Goal: Complete application form

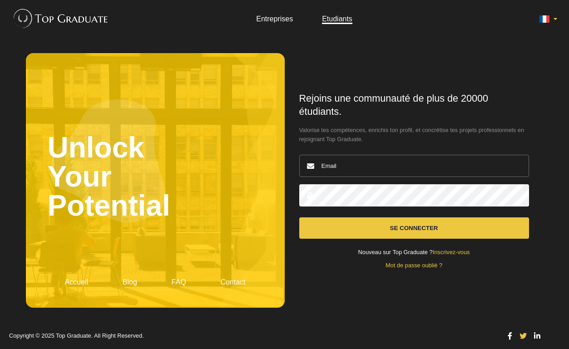
click at [325, 162] on input "email" at bounding box center [414, 166] width 230 height 22
type input "[PERSON_NAME][EMAIL_ADDRESS][DOMAIN_NAME]"
click at [377, 226] on button "Se connecter" at bounding box center [414, 227] width 230 height 21
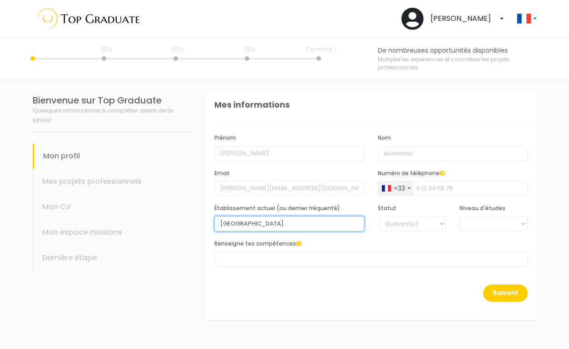
click at [275, 222] on input "Kedge Business School" at bounding box center [289, 223] width 150 height 15
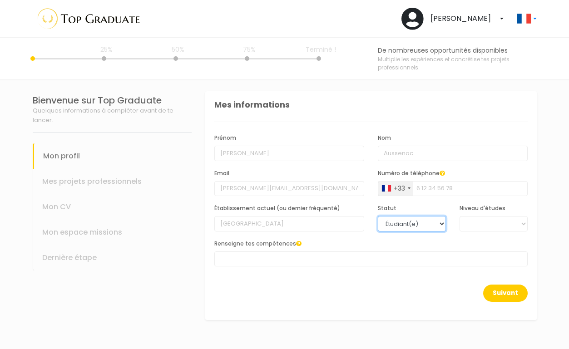
click at [392, 228] on select "Étudiant(e) Jeune diplômé(e)" at bounding box center [412, 223] width 68 height 15
click at [470, 225] on select "BAC +6 BAC +5 BAC +4 BAC +3 BAC +2 BAC +1" at bounding box center [493, 223] width 68 height 15
click at [347, 246] on div "Renseigne tes compétences AUTRES COMMUNICATION DROIT FINANCE IT MARKETING RH SA…" at bounding box center [370, 253] width 313 height 28
click at [323, 258] on span at bounding box center [370, 258] width 313 height 15
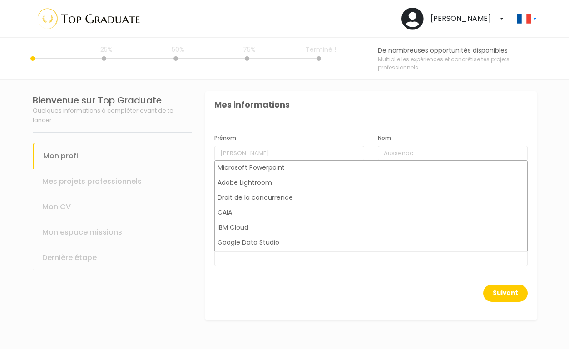
scroll to position [759, 0]
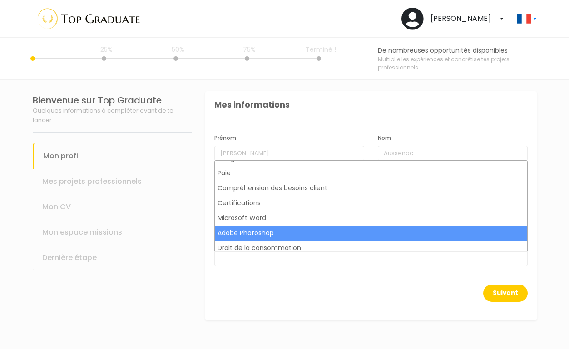
click at [280, 298] on div "Suivant" at bounding box center [370, 299] width 313 height 28
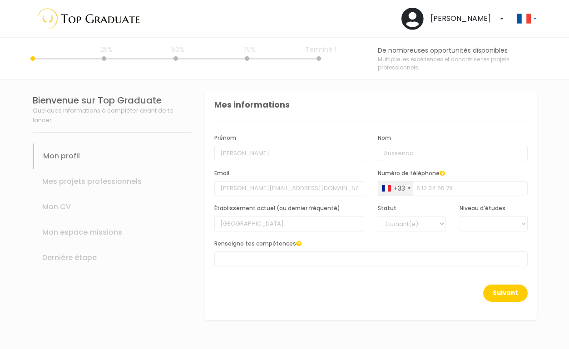
click at [103, 179] on div "Mes projets professionnels" at bounding box center [112, 181] width 159 height 25
click at [509, 287] on button "Suivant" at bounding box center [505, 293] width 44 height 17
click at [509, 292] on button "Suivant" at bounding box center [505, 293] width 44 height 17
click at [508, 294] on button "Suivant" at bounding box center [505, 293] width 44 height 17
click at [370, 256] on span at bounding box center [370, 258] width 313 height 15
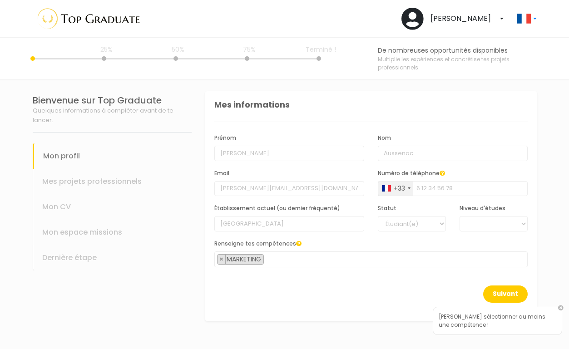
scroll to position [46, 0]
click at [290, 253] on span "× MARKETING" at bounding box center [370, 259] width 313 height 16
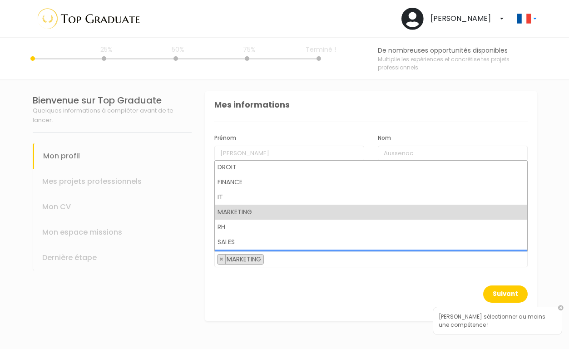
scroll to position [0, 0]
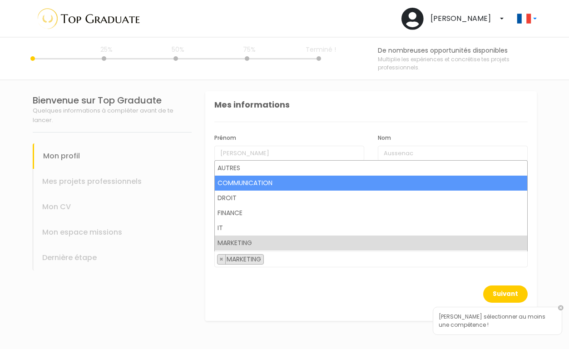
select select "30"
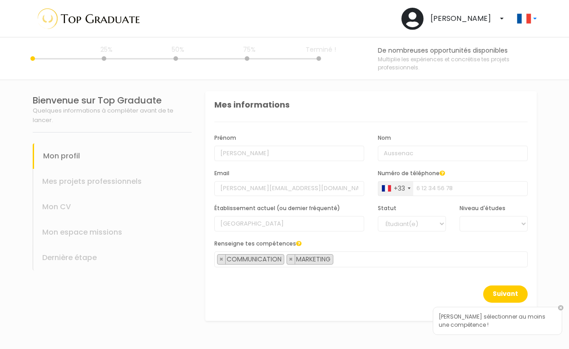
click at [352, 263] on span "× COMMUNICATION × MARKETING" at bounding box center [370, 259] width 313 height 16
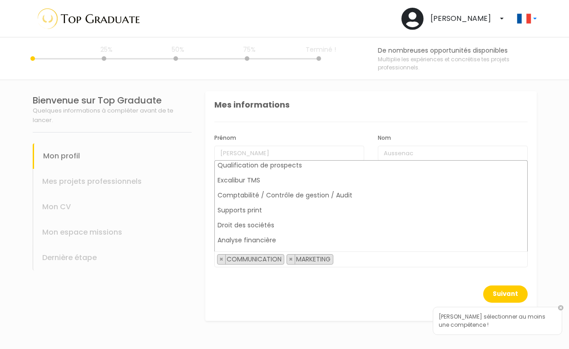
scroll to position [2248, 0]
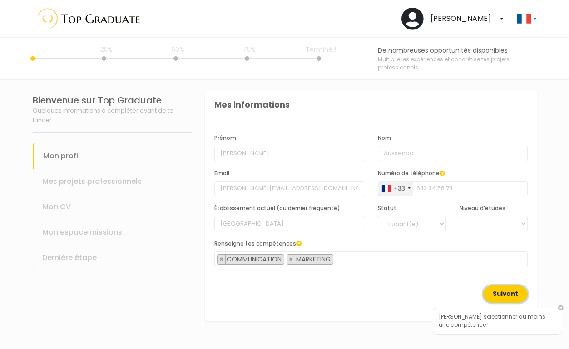
click at [493, 293] on button "Suivant" at bounding box center [505, 293] width 44 height 17
click at [491, 295] on button "Suivant" at bounding box center [505, 293] width 44 height 17
click at [497, 294] on button "Suivant" at bounding box center [505, 293] width 44 height 17
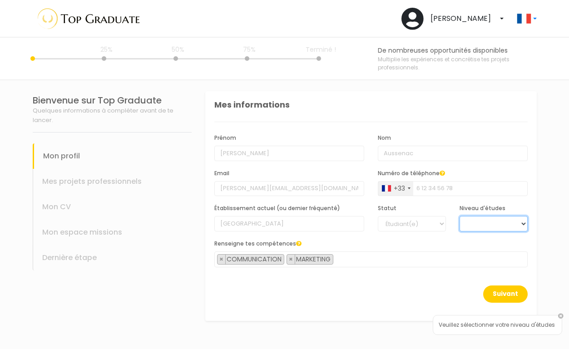
click at [479, 224] on select "BAC +6 BAC +5 BAC +4 BAC +3 BAC +2 BAC +1" at bounding box center [493, 223] width 68 height 15
select select "2"
click at [500, 293] on button "Suivant" at bounding box center [505, 293] width 44 height 17
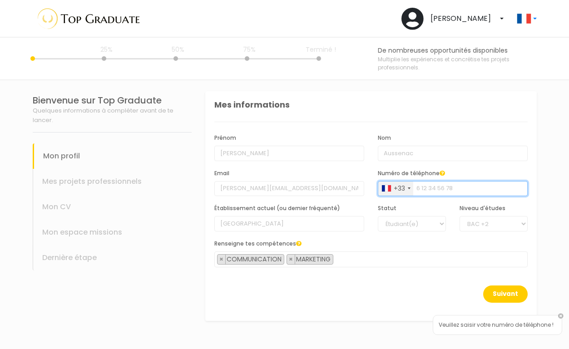
click at [426, 186] on input "Numéro de téléphone" at bounding box center [453, 188] width 150 height 15
type input "612817521"
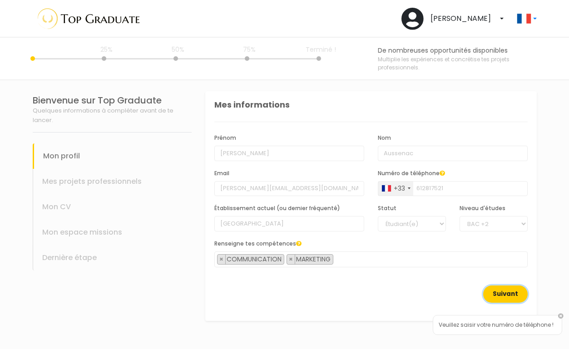
click at [502, 291] on button "Suivant" at bounding box center [505, 293] width 44 height 17
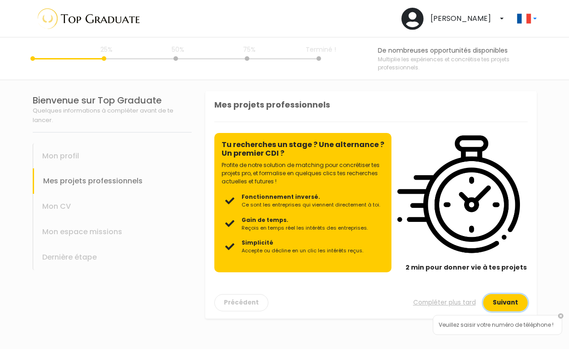
click at [516, 300] on button "Suivant" at bounding box center [505, 302] width 44 height 17
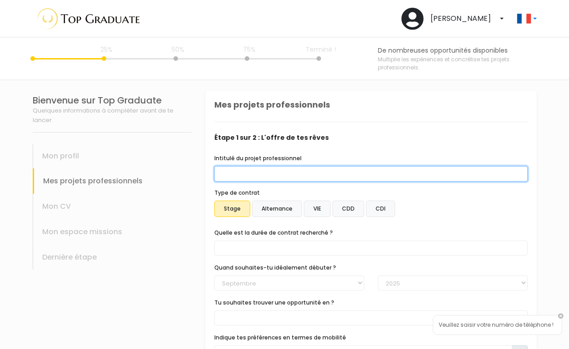
click at [335, 181] on input "Intitulé du projet professionnel" at bounding box center [370, 173] width 313 height 15
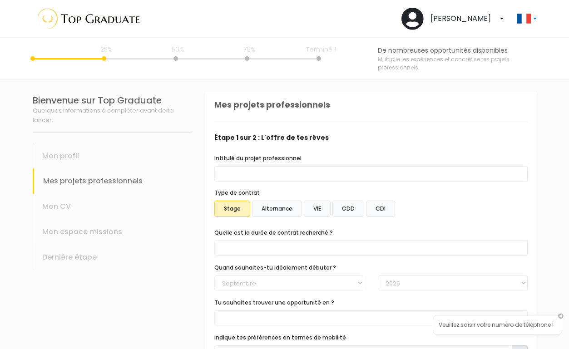
click at [286, 243] on span at bounding box center [370, 248] width 313 height 15
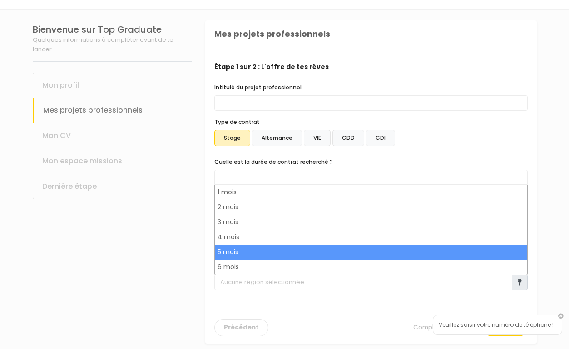
scroll to position [75, 0]
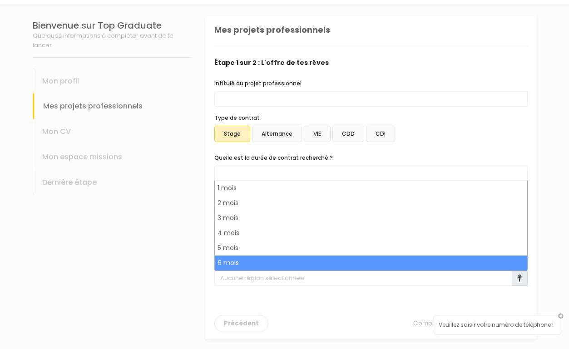
select select "text.offer.duration.6_months"
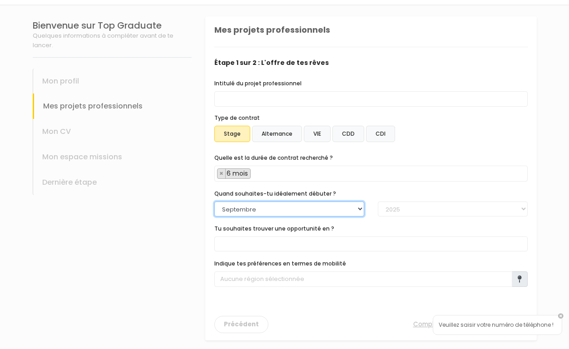
click at [266, 214] on select "Janvier Février Mars Avril Mai Juin Juillet Aout Septembre Octobre Novembre Déc…" at bounding box center [289, 209] width 150 height 15
click at [286, 205] on select "Janvier Février Mars Avril Mai Juin Juillet Aout Septembre Octobre Novembre Déc…" at bounding box center [289, 209] width 150 height 15
select select "01"
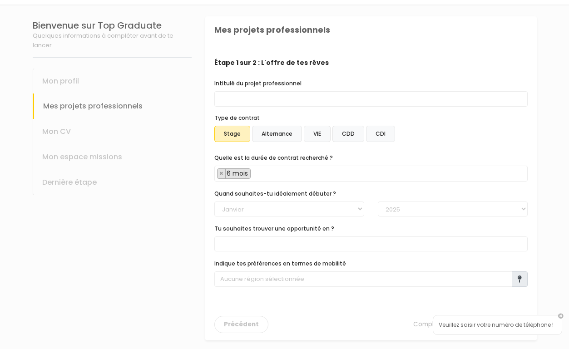
click at [253, 237] on span at bounding box center [370, 243] width 313 height 15
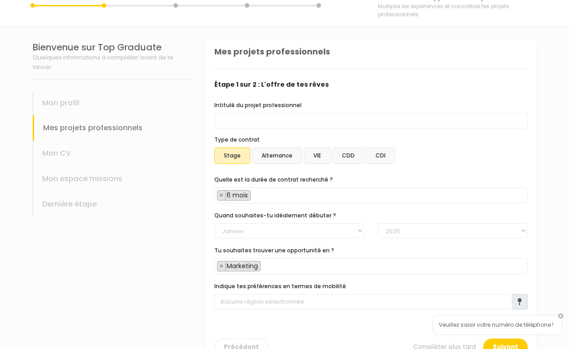
click at [273, 265] on span "× Marketing" at bounding box center [370, 266] width 313 height 16
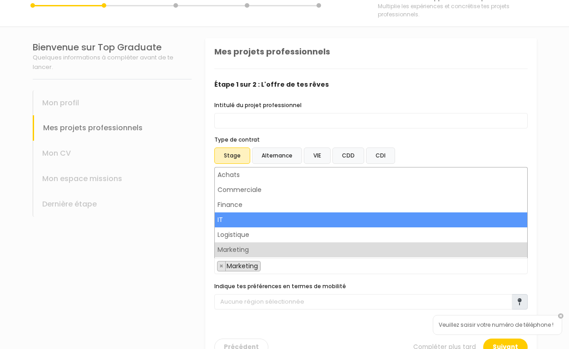
scroll to position [0, 0]
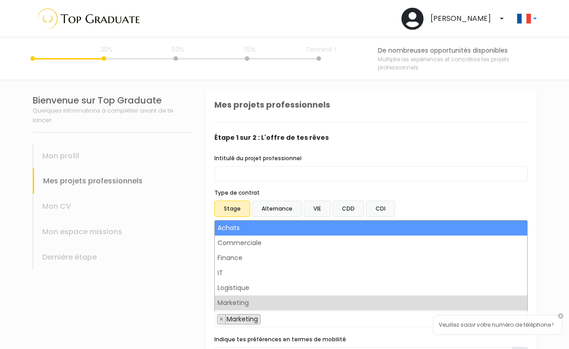
select select "7"
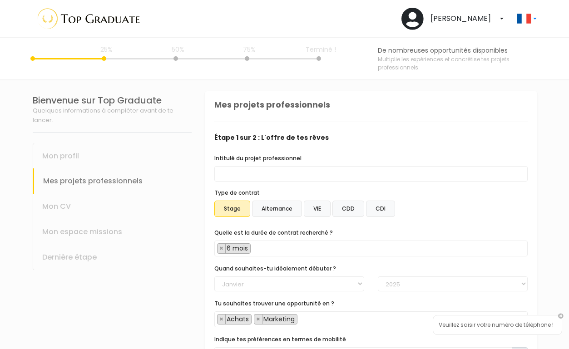
click at [318, 315] on span "× Achats × Marketing" at bounding box center [370, 319] width 313 height 16
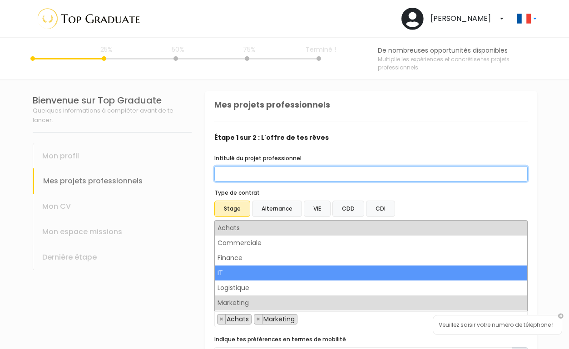
click at [461, 177] on input "Intitulé du projet professionnel" at bounding box center [370, 173] width 313 height 15
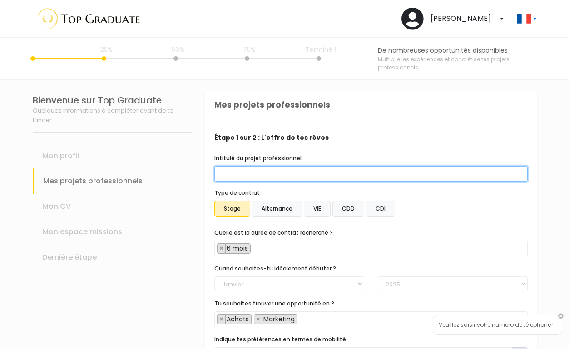
scroll to position [78, 0]
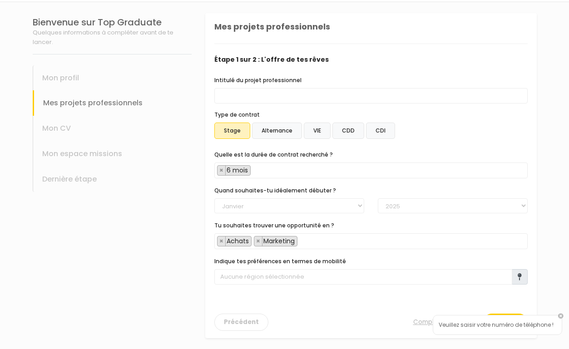
click at [520, 280] on icon at bounding box center [519, 276] width 4 height 7
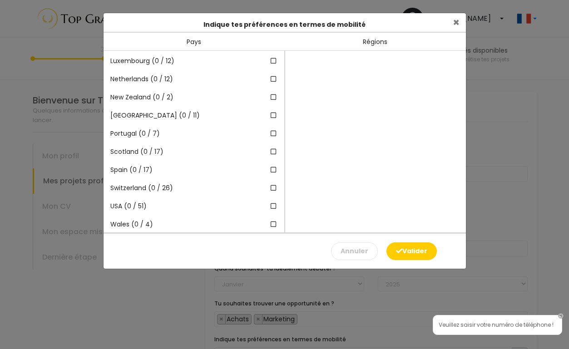
scroll to position [145, 0]
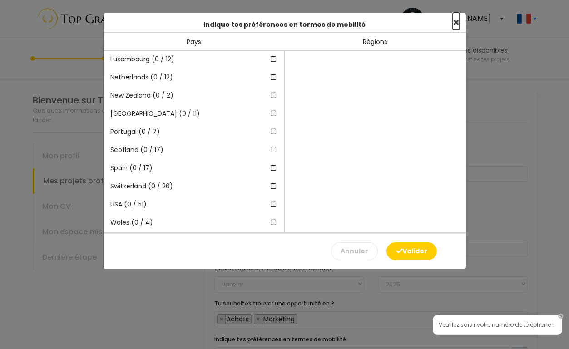
click at [453, 24] on span "×" at bounding box center [456, 22] width 7 height 15
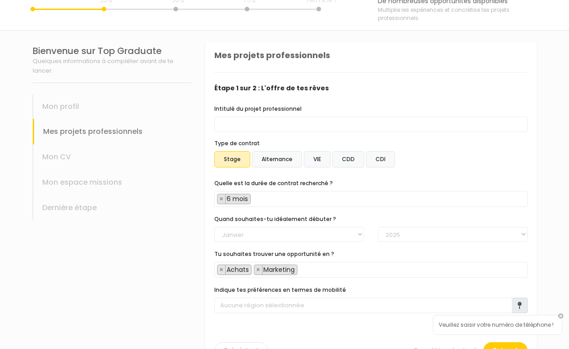
scroll to position [54, 0]
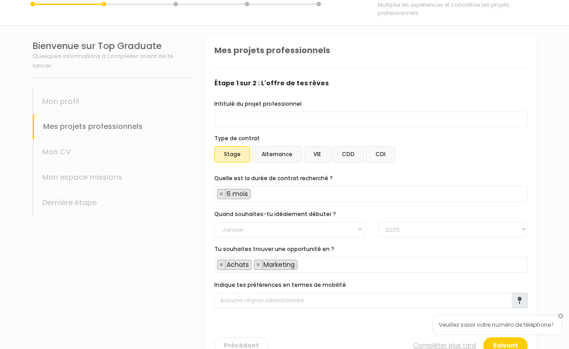
click at [507, 342] on div "Veuillez saisir votre numéro de téléphone !" at bounding box center [501, 332] width 136 height 34
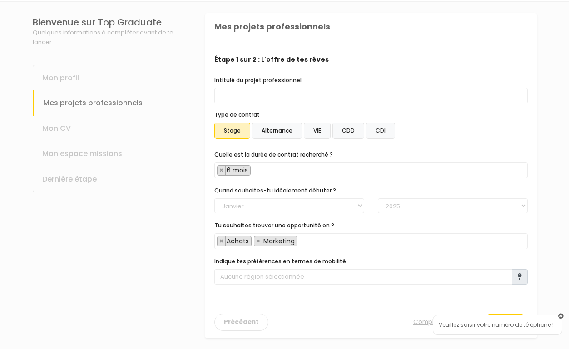
click at [560, 315] on link at bounding box center [560, 316] width 5 height 5
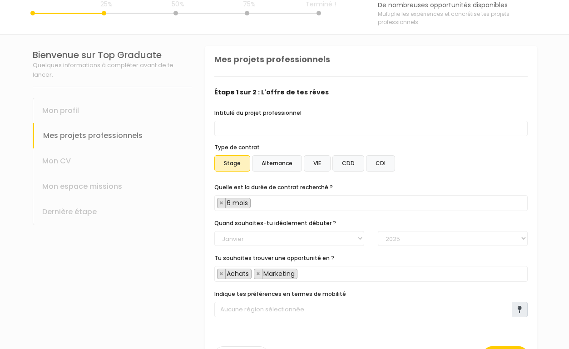
scroll to position [78, 0]
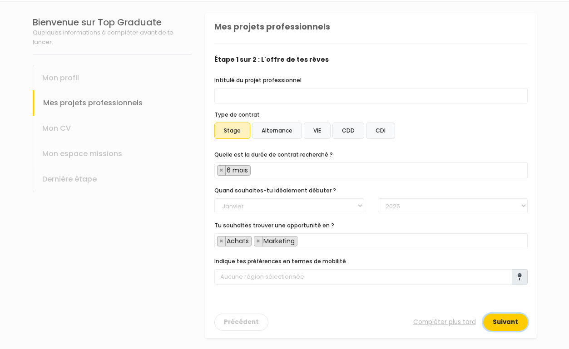
click at [503, 325] on button "Suivant" at bounding box center [505, 322] width 44 height 17
click at [519, 279] on icon at bounding box center [519, 276] width 4 height 7
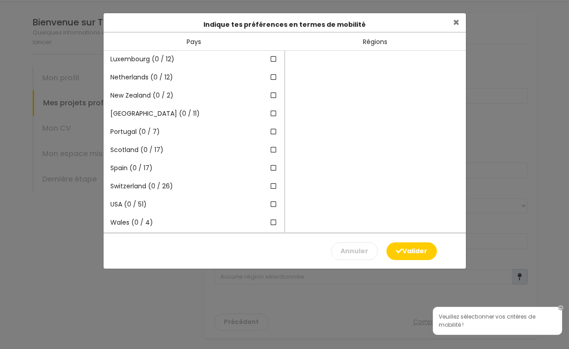
click at [370, 43] on div "Régions" at bounding box center [375, 42] width 181 height 18
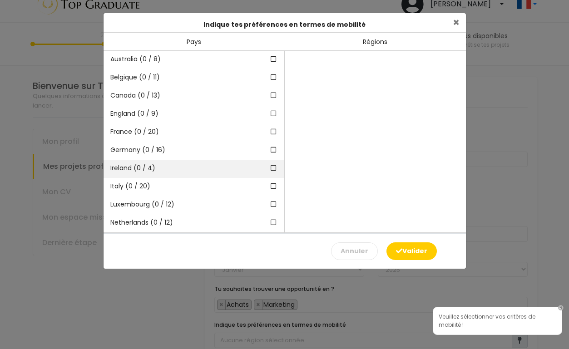
scroll to position [0, 0]
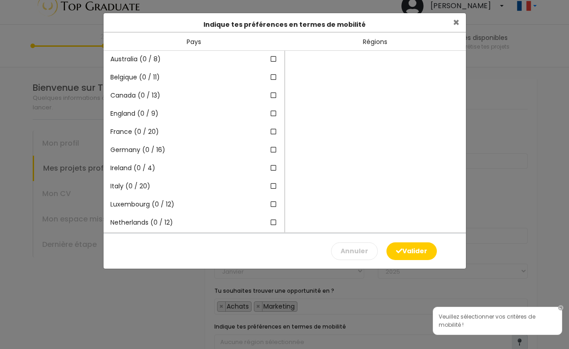
click at [369, 44] on div "Régions" at bounding box center [375, 42] width 181 height 18
click at [235, 44] on div "Pays" at bounding box center [193, 42] width 181 height 18
click at [196, 40] on div "Pays" at bounding box center [193, 42] width 181 height 18
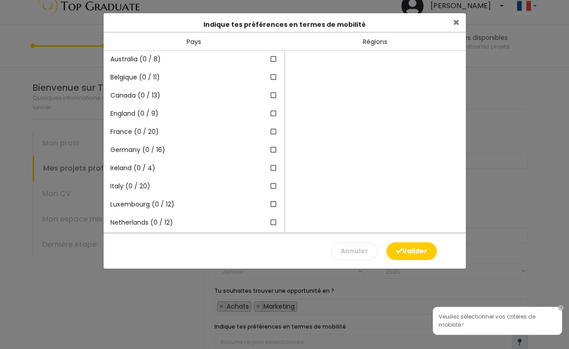
scroll to position [78, 0]
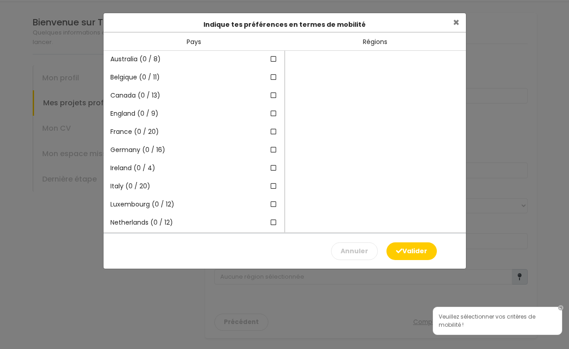
click at [196, 40] on div "Pays" at bounding box center [193, 42] width 181 height 18
click at [192, 49] on div "Pays" at bounding box center [193, 42] width 181 height 18
click at [192, 42] on div "Pays" at bounding box center [193, 42] width 181 height 18
click at [185, 58] on div "Australia (0 / 8)" at bounding box center [193, 60] width 181 height 18
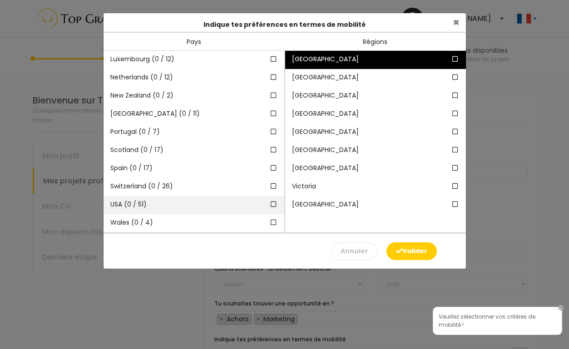
click at [209, 211] on div "USA (0 / 51)" at bounding box center [193, 205] width 181 height 18
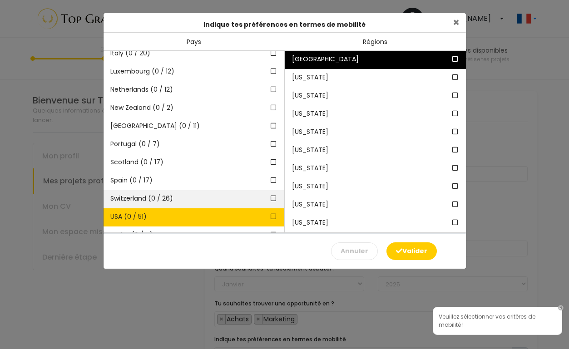
scroll to position [135, 0]
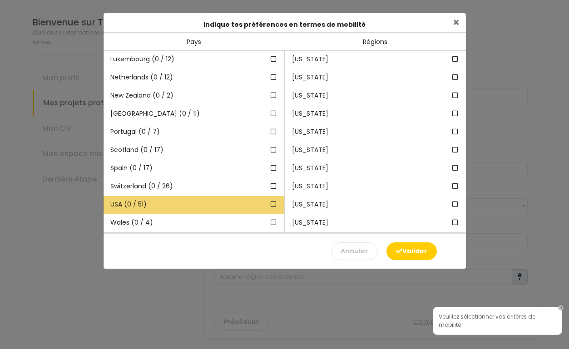
click at [272, 205] on icon at bounding box center [273, 204] width 8 height 6
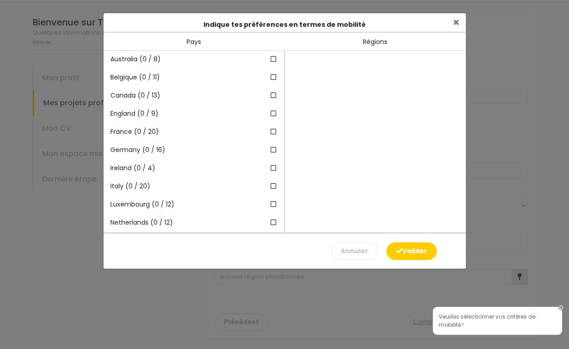
click at [228, 42] on div "Pays" at bounding box center [193, 42] width 181 height 18
click at [207, 64] on div "Australia (0 / 8)" at bounding box center [193, 60] width 181 height 18
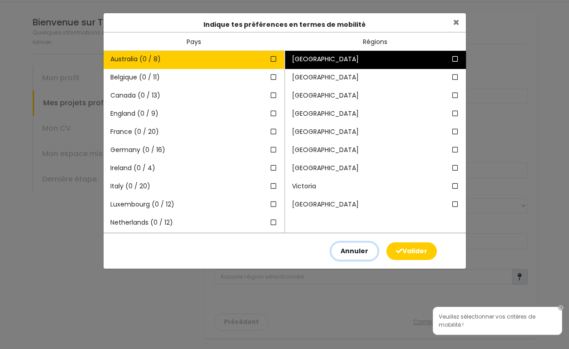
click at [357, 256] on button "Annuler" at bounding box center [354, 251] width 47 height 18
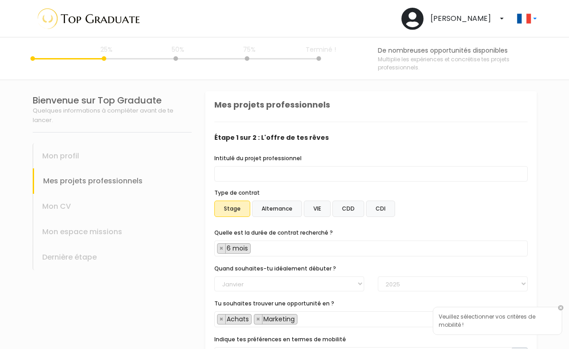
scroll to position [78, 0]
